Goal: Task Accomplishment & Management: Use online tool/utility

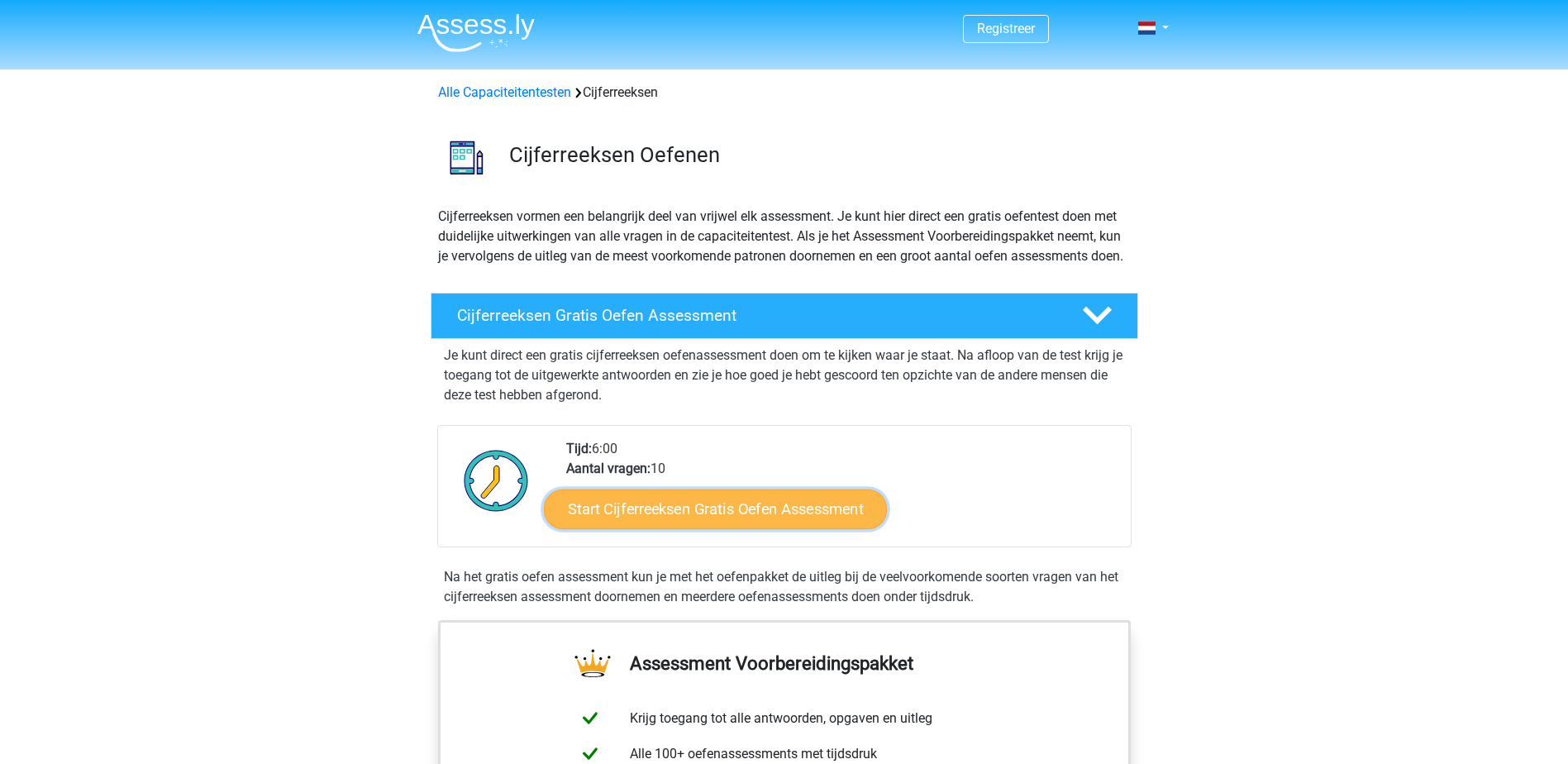
click at [821, 526] on link "Start Cijferreeksen Gratis Oefen Assessment" at bounding box center [716, 508] width 343 height 39
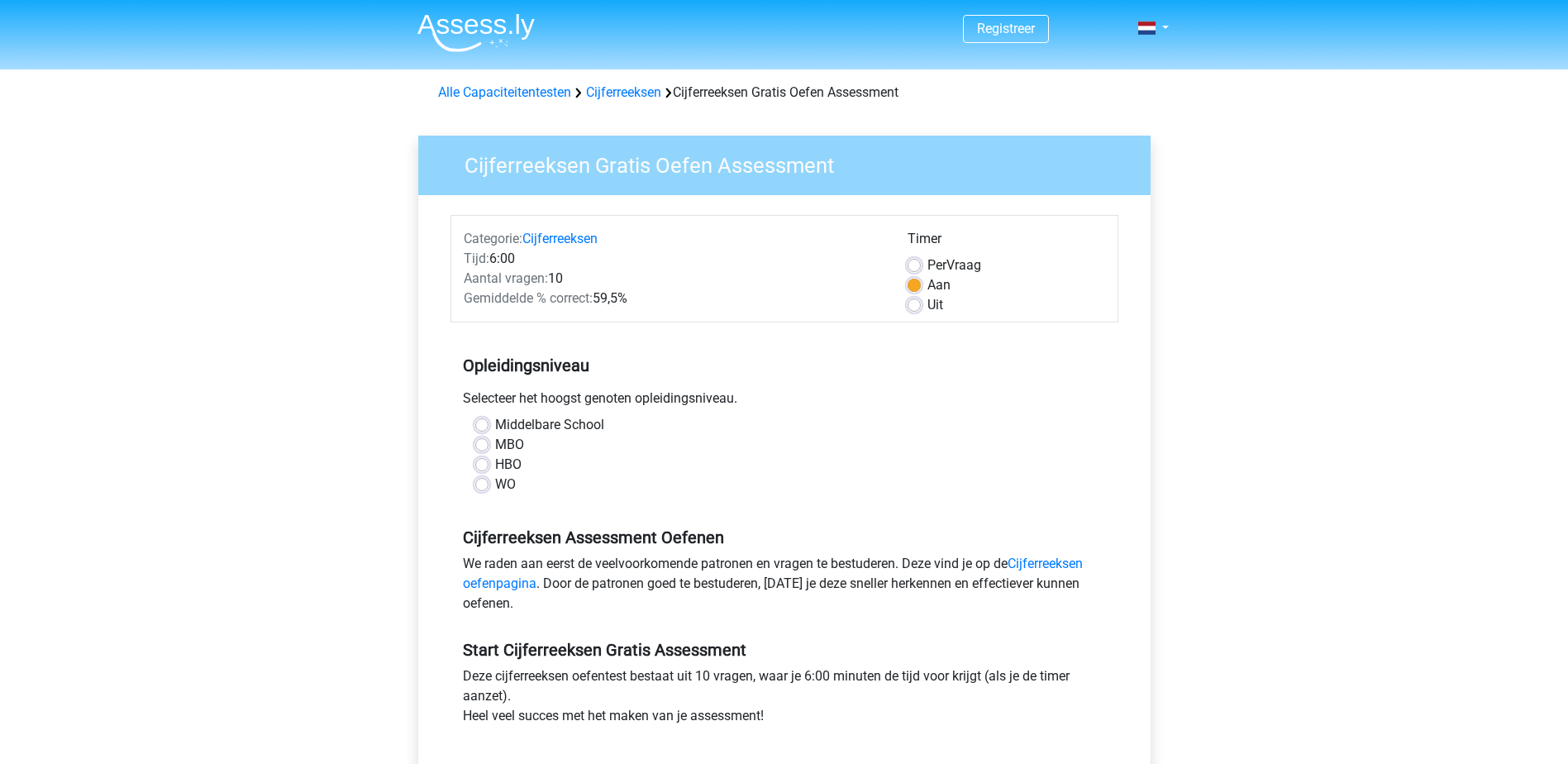
click at [495, 464] on label "HBO" at bounding box center [508, 465] width 27 height 20
click at [488, 464] on input "HBO" at bounding box center [482, 463] width 13 height 17
radio input "true"
